Goal: Information Seeking & Learning: Learn about a topic

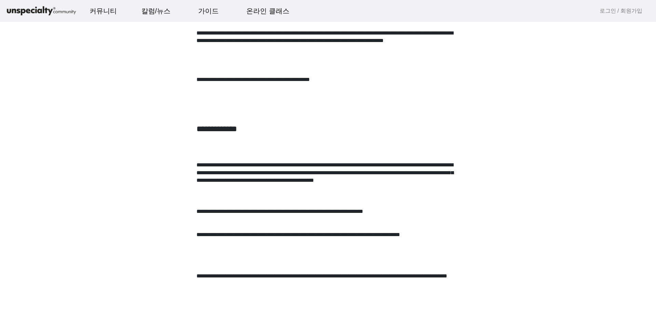
scroll to position [494, 0]
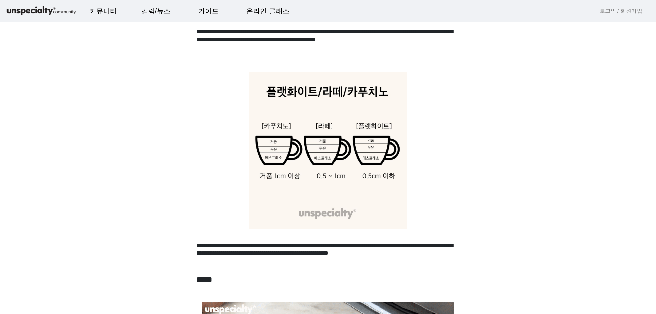
scroll to position [630, 0]
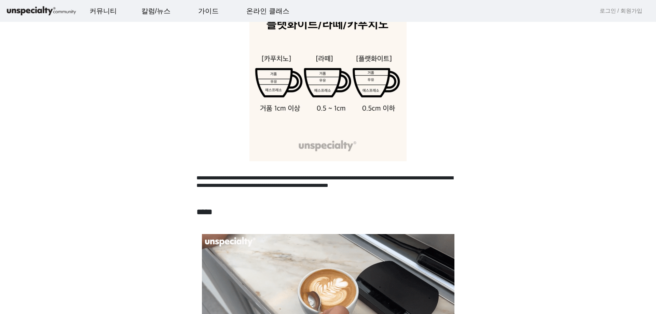
scroll to position [699, 0]
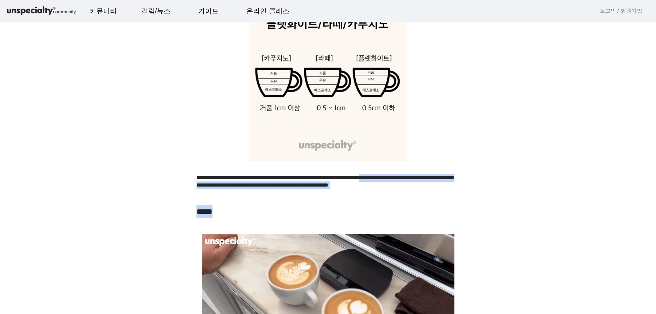
drag, startPoint x: 425, startPoint y: 198, endPoint x: 259, endPoint y: 189, distance: 165.9
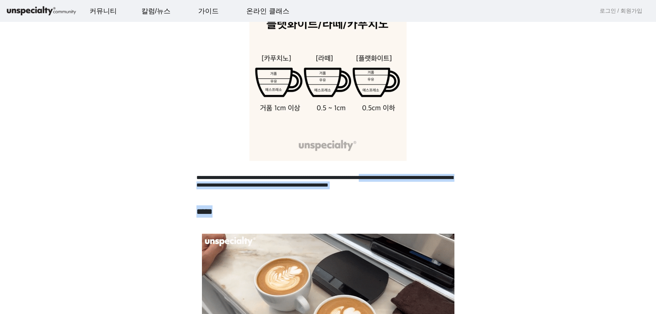
click at [259, 189] on p "**********" at bounding box center [327, 185] width 263 height 23
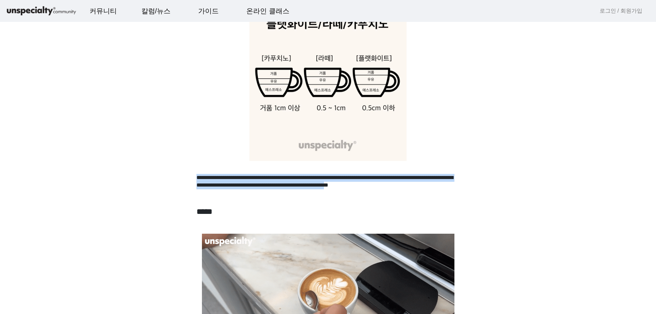
drag, startPoint x: 422, startPoint y: 193, endPoint x: 198, endPoint y: 179, distance: 224.4
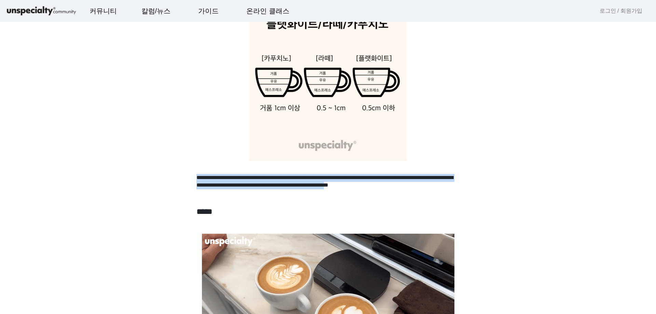
click at [198, 179] on p "**********" at bounding box center [327, 185] width 263 height 23
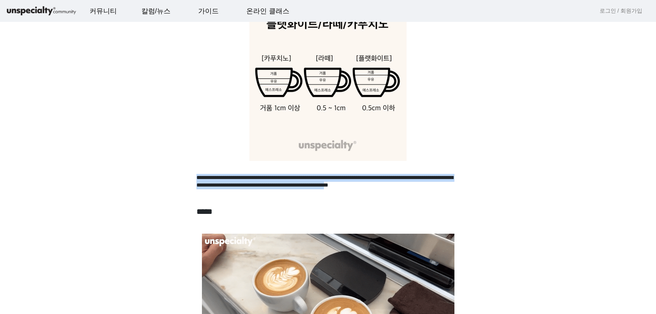
copy p "**********"
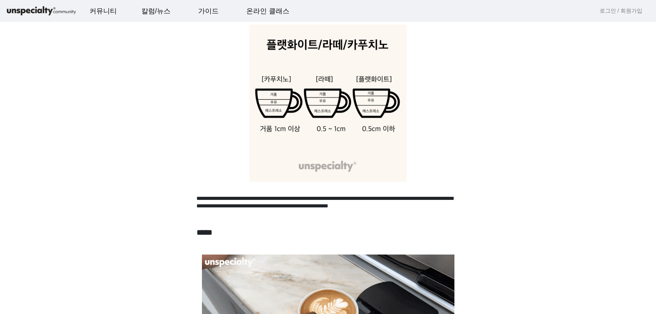
scroll to position [661, 0]
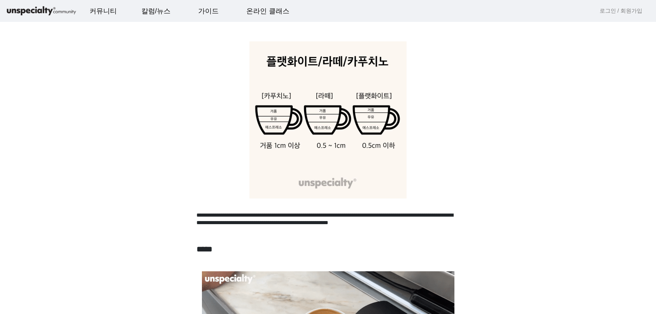
drag, startPoint x: 356, startPoint y: 107, endPoint x: 508, endPoint y: 134, distance: 154.2
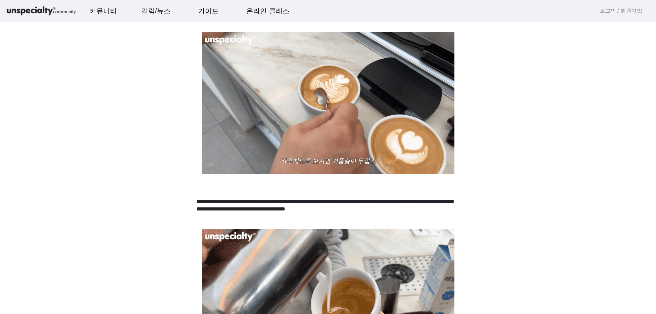
scroll to position [1071, 0]
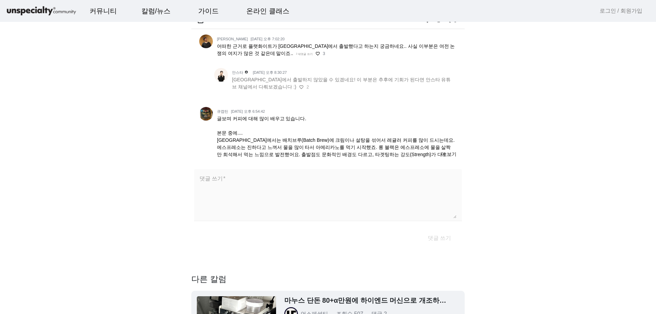
scroll to position [2263, 0]
click at [447, 153] on span "더 보기" at bounding box center [449, 154] width 16 height 7
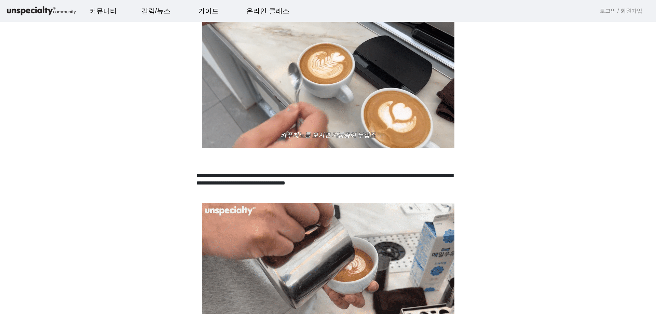
scroll to position [0, 0]
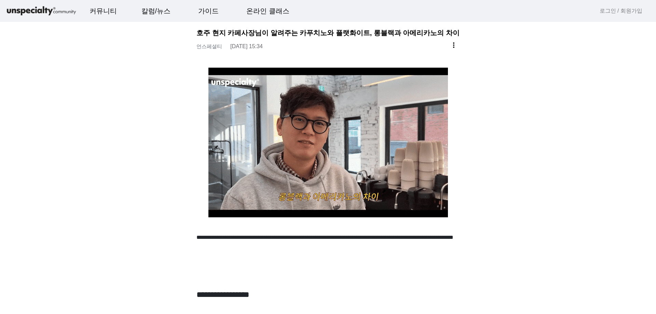
click at [212, 47] on link "언스페셜티" at bounding box center [209, 46] width 26 height 6
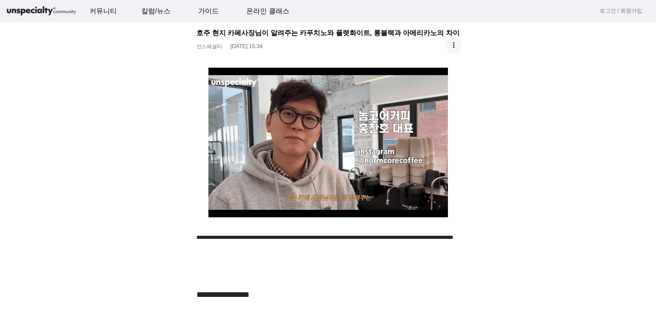
click at [455, 38] on span at bounding box center [453, 45] width 16 height 16
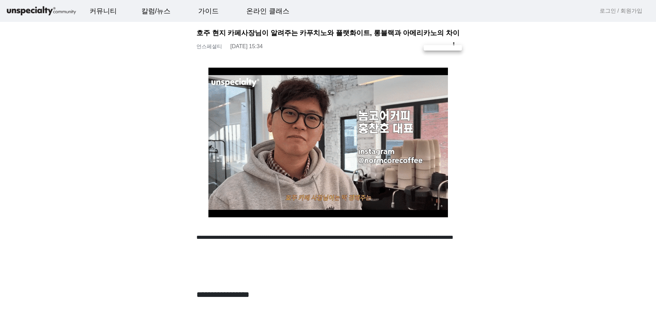
click at [423, 29] on div at bounding box center [328, 157] width 656 height 314
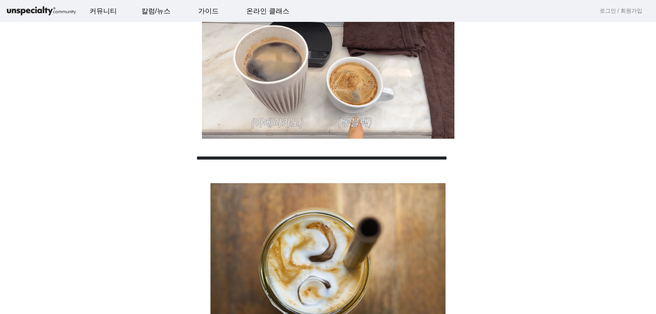
scroll to position [86, 0]
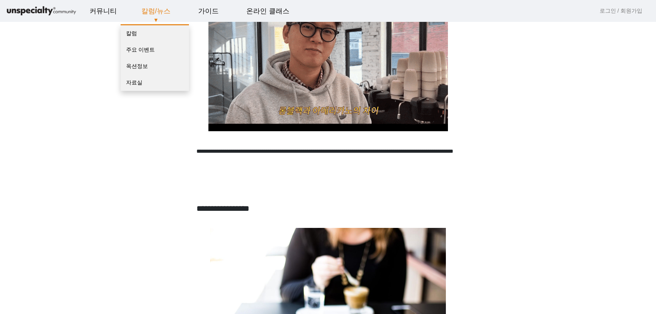
click at [158, 11] on link "칼럼/뉴스" at bounding box center [156, 11] width 40 height 18
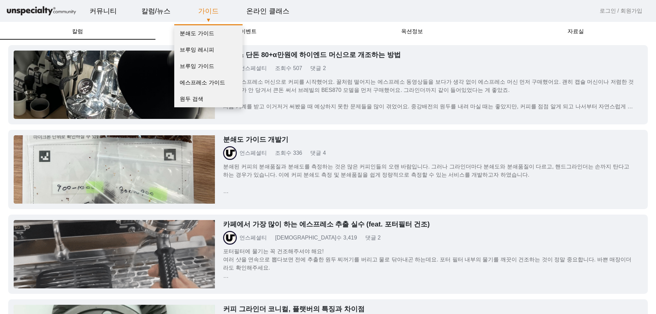
click at [203, 15] on link "가이드" at bounding box center [208, 11] width 31 height 18
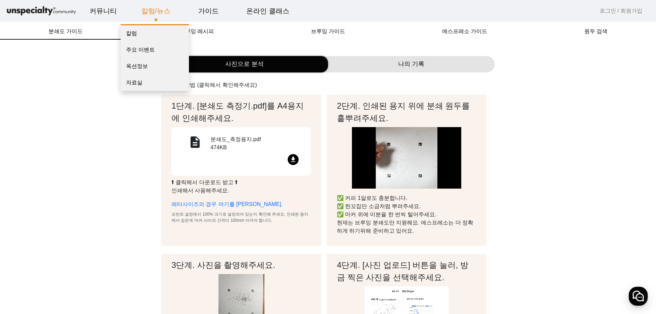
click at [145, 12] on link "칼럼/뉴스" at bounding box center [156, 11] width 40 height 18
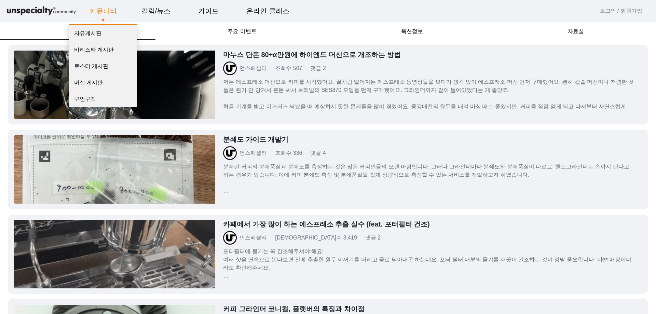
click at [97, 9] on link "커뮤니티" at bounding box center [103, 11] width 38 height 18
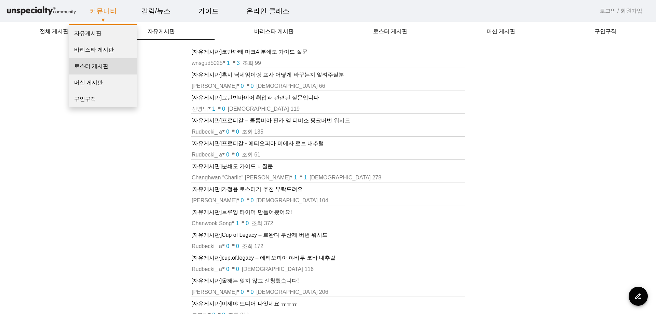
click at [98, 68] on link "로스터 게시판" at bounding box center [103, 66] width 68 height 16
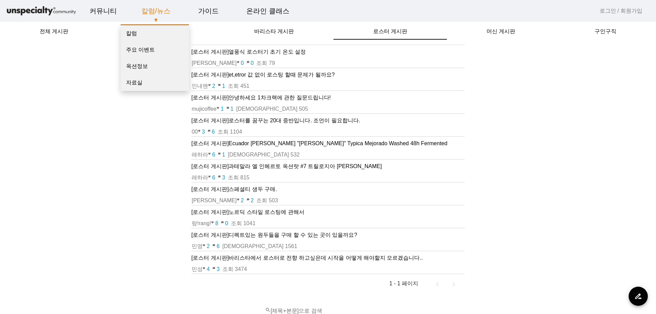
click at [154, 17] on p "▼" at bounding box center [156, 20] width 54 height 8
click at [150, 15] on link "칼럼/뉴스" at bounding box center [156, 11] width 40 height 18
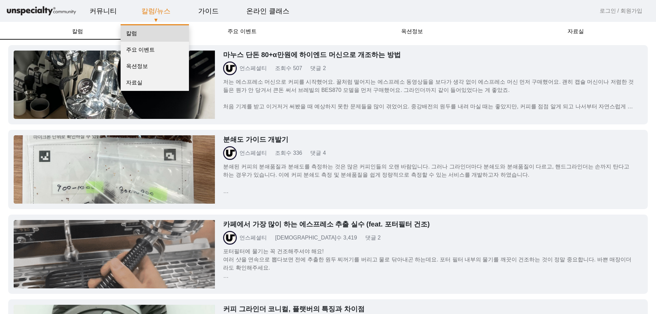
click at [142, 34] on link "칼럼" at bounding box center [155, 33] width 68 height 16
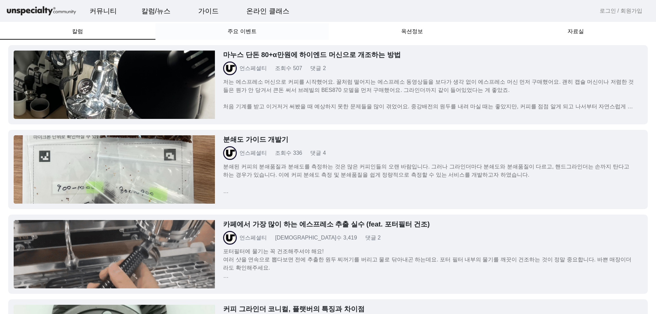
click at [234, 31] on span "주요 이벤트" at bounding box center [241, 31] width 29 height 5
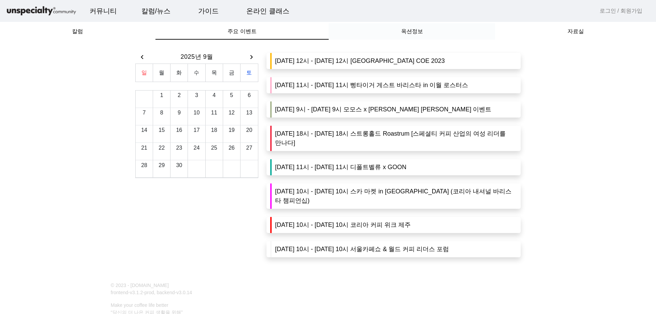
drag, startPoint x: 414, startPoint y: 30, endPoint x: 412, endPoint y: 34, distance: 4.3
click at [412, 34] on span "옥션정보" at bounding box center [412, 31] width 22 height 5
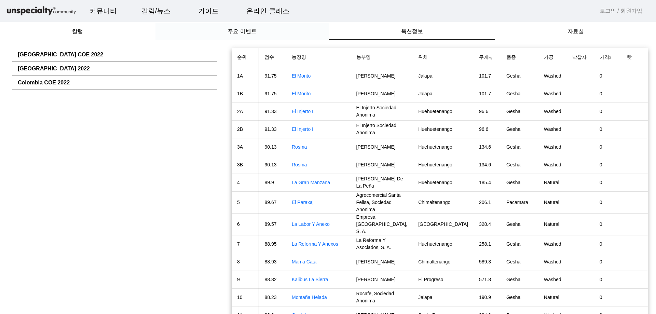
click at [210, 26] on div "주요 이벤트" at bounding box center [241, 31] width 173 height 16
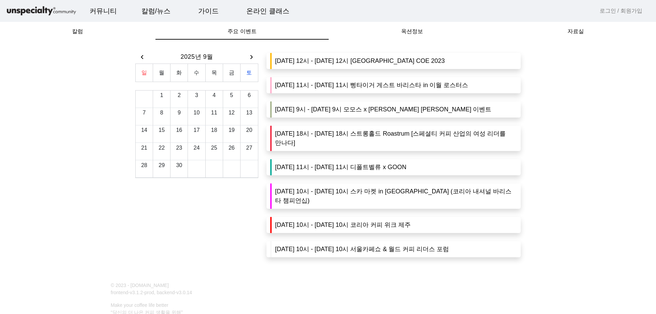
click at [121, 40] on div "chevron_left 2025년 9월 chevron_right 일 월 화 수 목 금 토 1 2 3 4 5 6 7 8 9 10 11 12 13…" at bounding box center [328, 157] width 656 height 234
click at [406, 39] on span "옥션정보" at bounding box center [412, 31] width 22 height 16
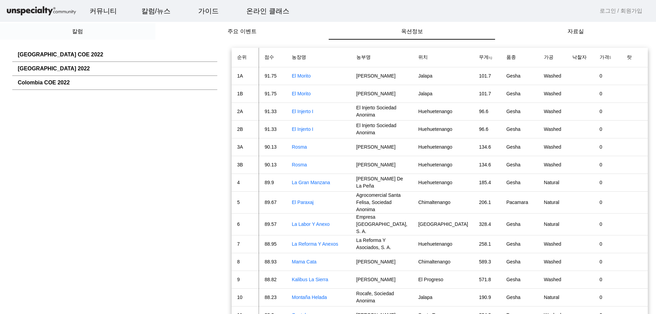
click at [78, 37] on span "칼럼" at bounding box center [77, 31] width 11 height 16
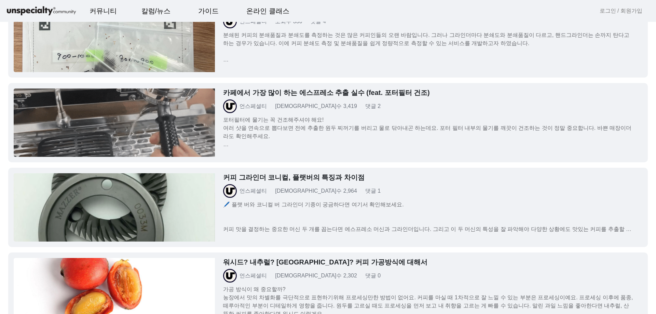
scroll to position [137, 0]
